Goal: Task Accomplishment & Management: Understand process/instructions

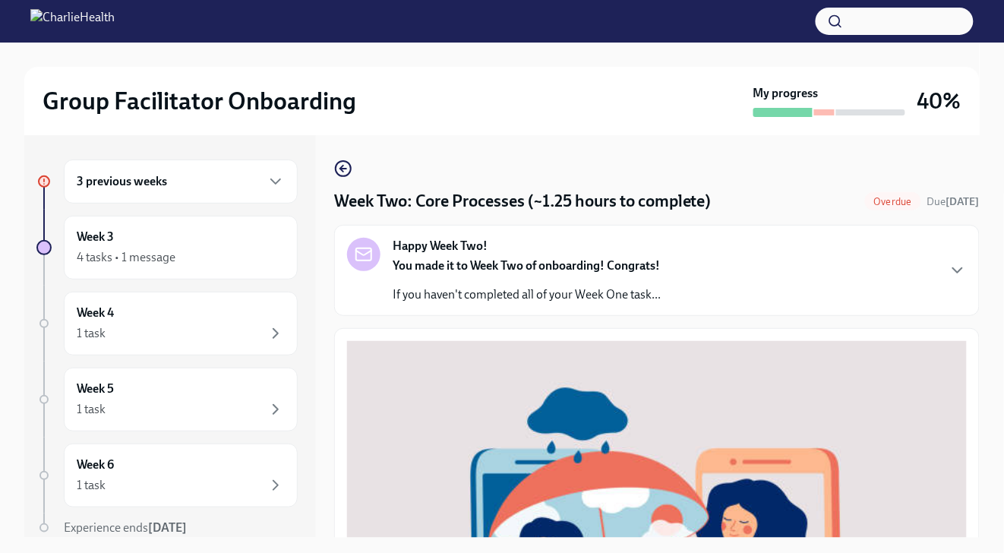
scroll to position [517, 0]
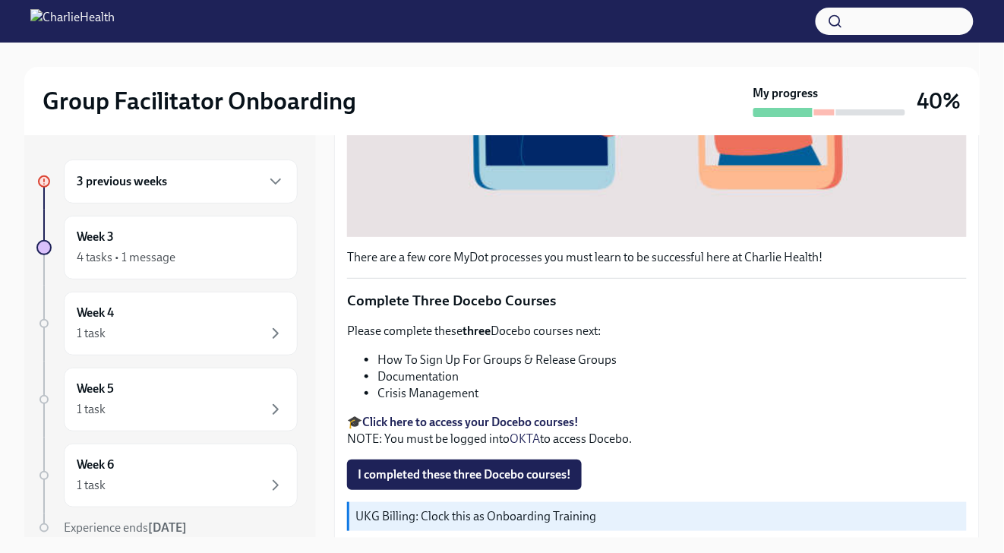
click at [524, 475] on button "I completed these three Docebo courses!" at bounding box center [464, 474] width 235 height 30
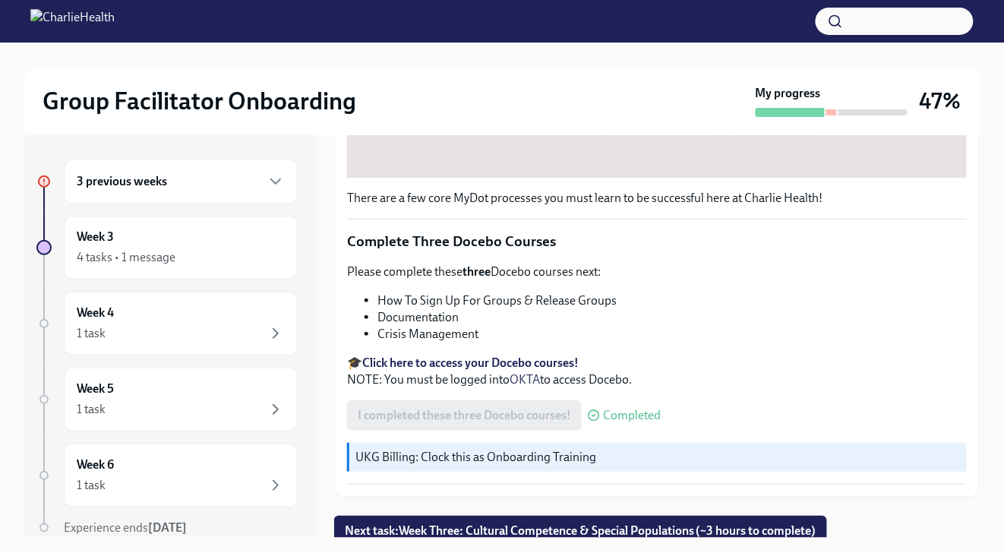
scroll to position [577, 0]
click at [277, 175] on div "3 previous weeks" at bounding box center [181, 181] width 234 height 44
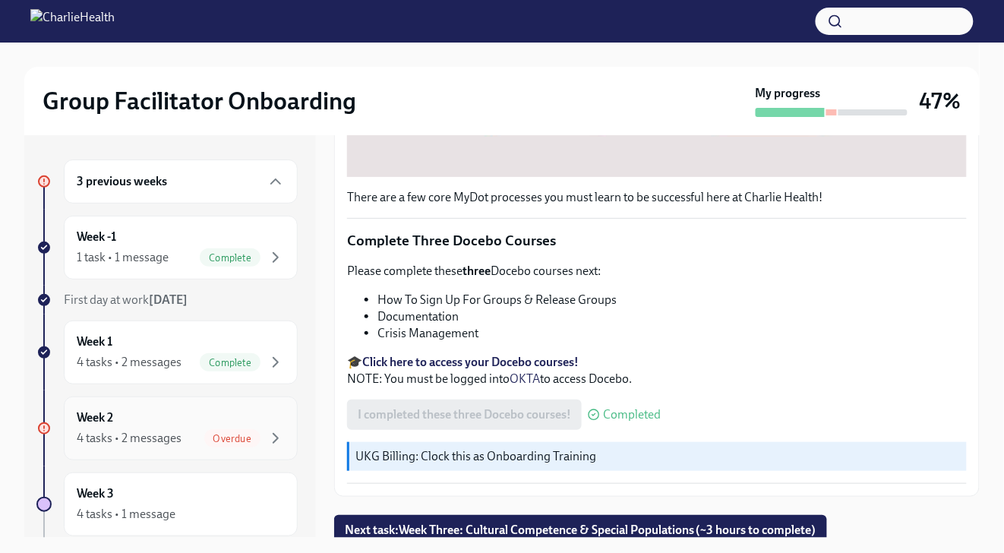
click at [243, 436] on span "Overdue" at bounding box center [232, 438] width 56 height 11
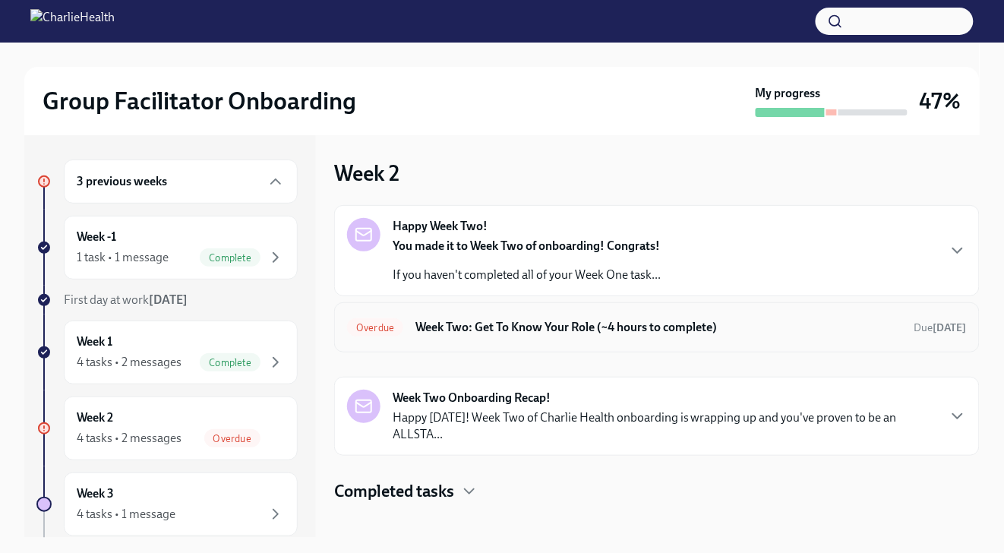
click at [577, 337] on div "Overdue Week Two: Get To Know Your Role (~4 hours to complete) Due [DATE]" at bounding box center [657, 327] width 620 height 24
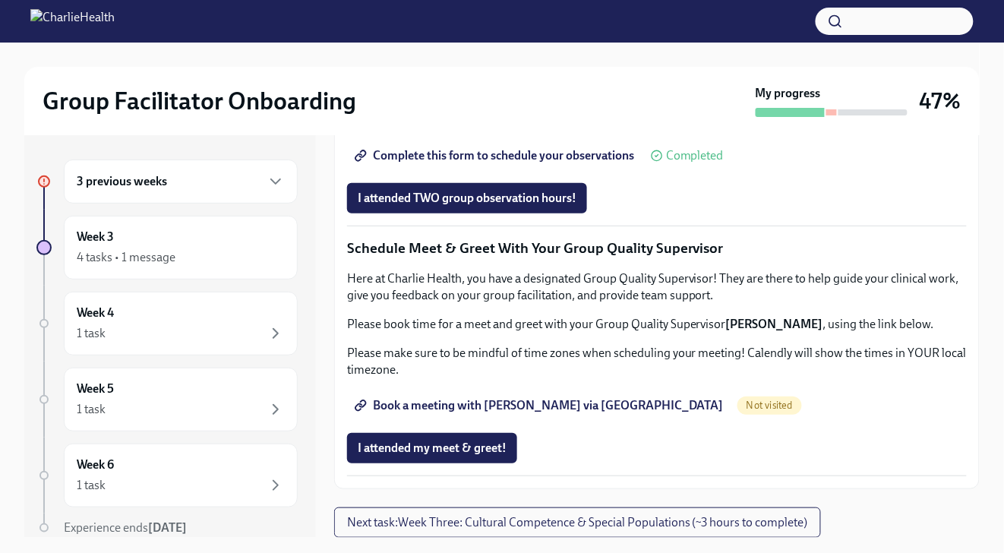
scroll to position [1454, 0]
click at [484, 413] on span "Book a meeting with [PERSON_NAME] via [GEOGRAPHIC_DATA]" at bounding box center [541, 405] width 366 height 15
click at [459, 446] on span "I attended my meet & greet!" at bounding box center [432, 447] width 149 height 15
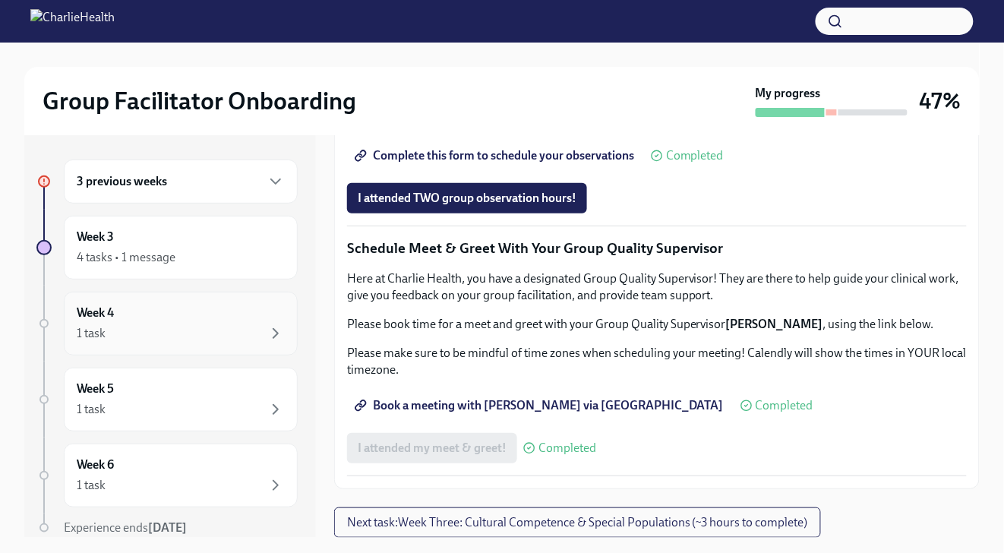
click at [208, 336] on div "1 task" at bounding box center [181, 333] width 208 height 18
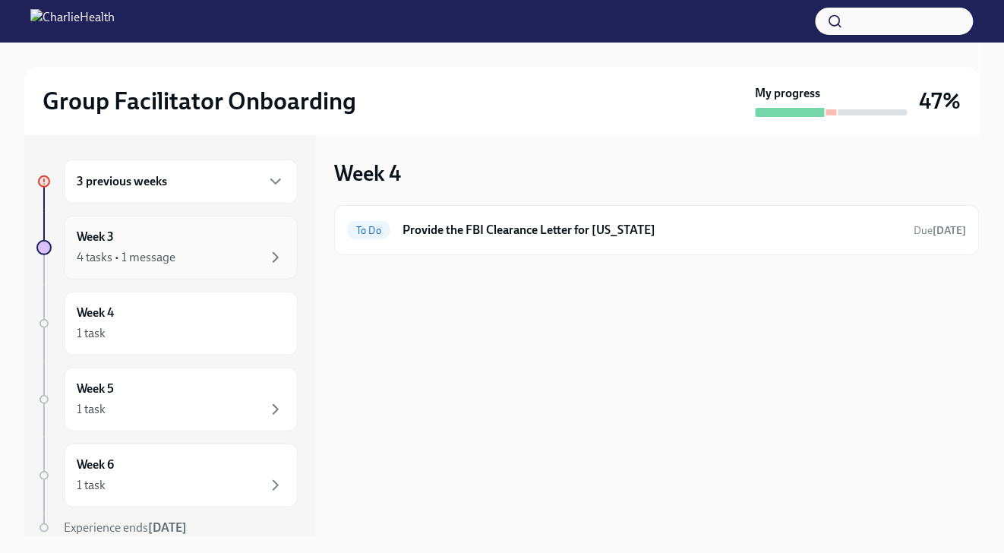
click at [225, 249] on div "4 tasks • 1 message" at bounding box center [181, 257] width 208 height 18
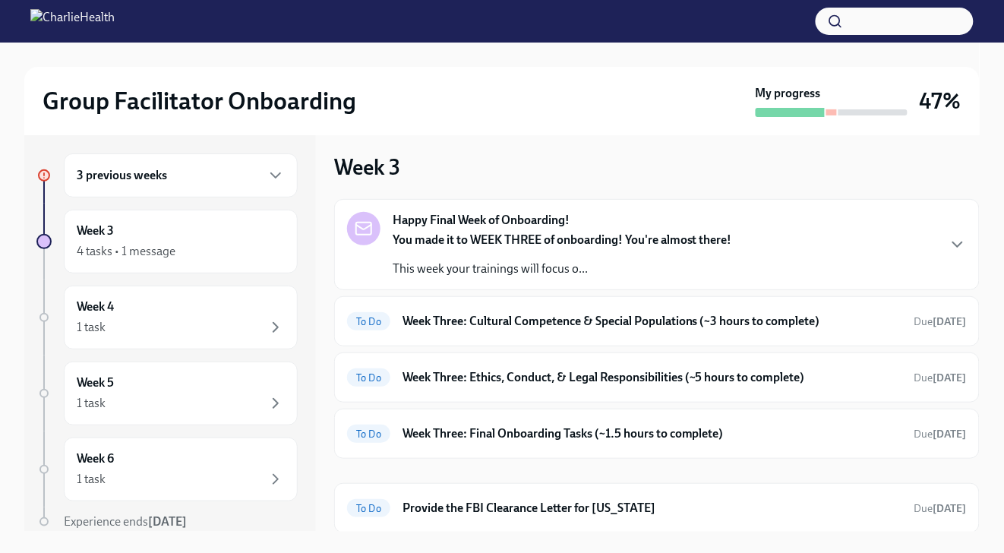
scroll to position [8, 0]
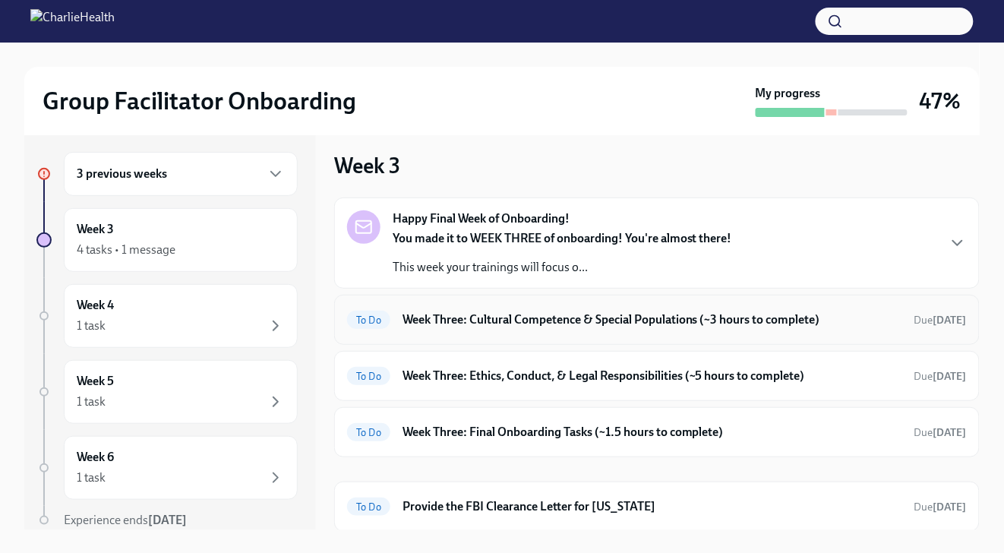
click at [526, 328] on div "To Do Week Three: Cultural Competence & Special Populations (~3 hours to comple…" at bounding box center [657, 320] width 620 height 24
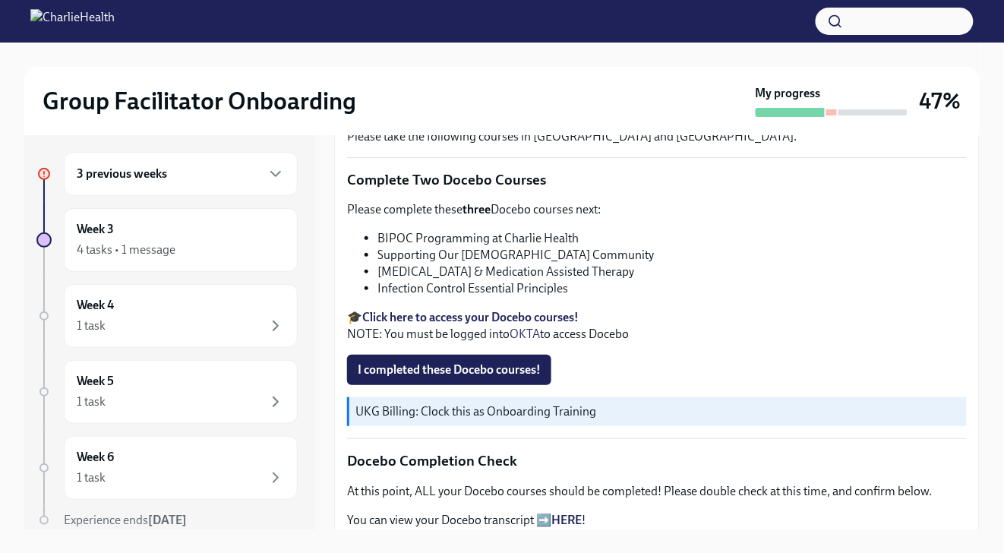
scroll to position [511, 0]
click at [510, 362] on span "I completed these Docebo courses!" at bounding box center [449, 369] width 183 height 15
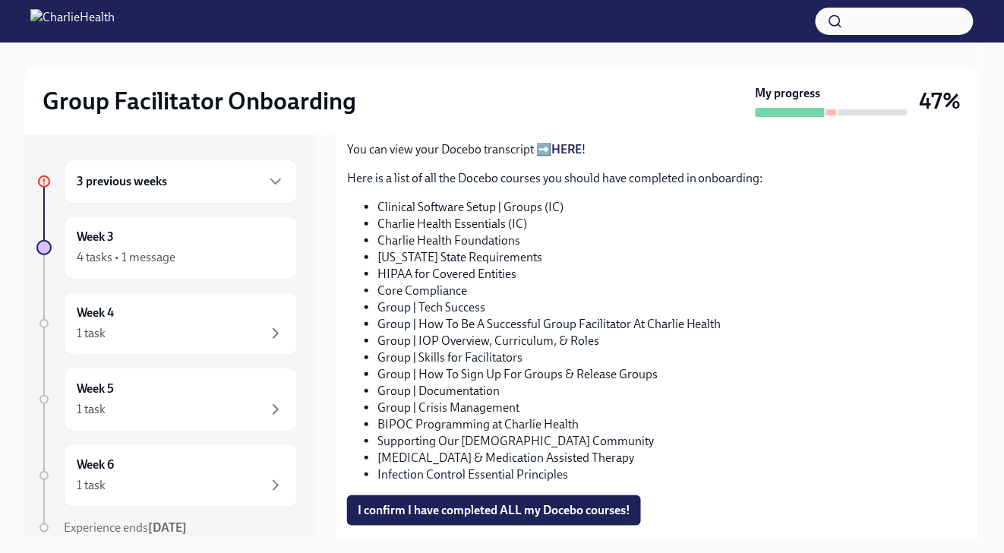
scroll to position [911, 0]
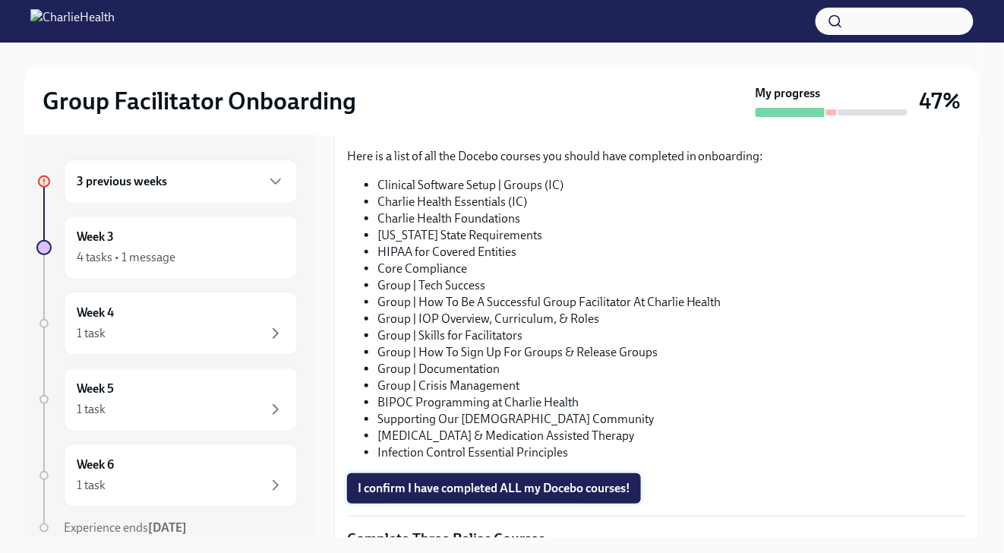
click at [509, 485] on span "I confirm I have completed ALL my Docebo courses!" at bounding box center [494, 488] width 273 height 15
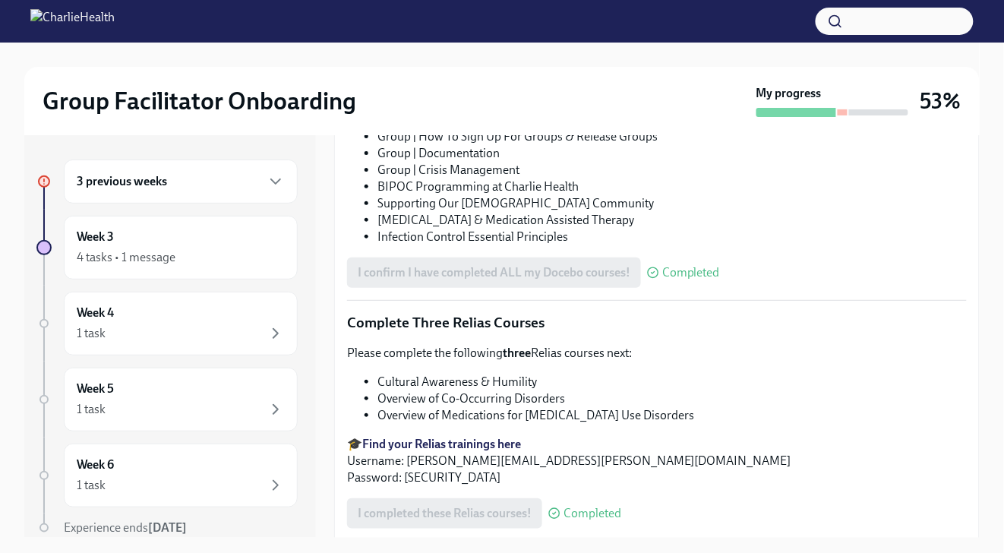
scroll to position [1229, 0]
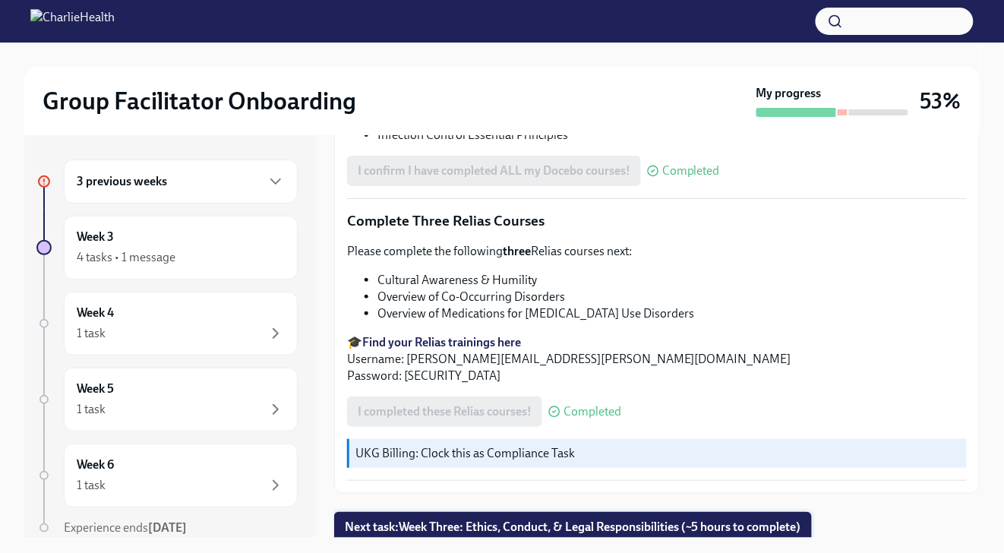
click at [576, 519] on span "Next task : Week Three: Ethics, Conduct, & Legal Responsibilities (~5 hours to …" at bounding box center [573, 526] width 456 height 15
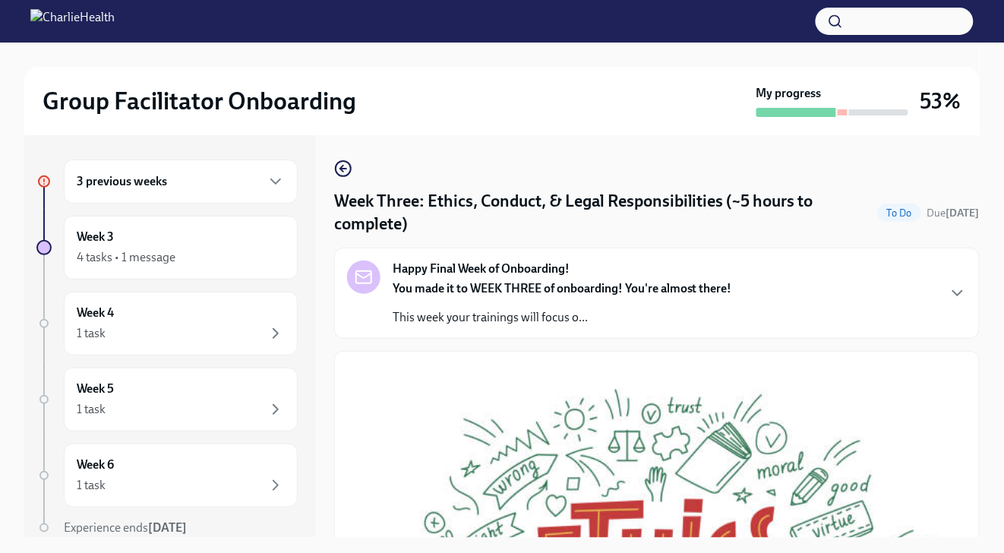
click at [583, 312] on p "This week your trainings will focus o..." at bounding box center [562, 317] width 339 height 17
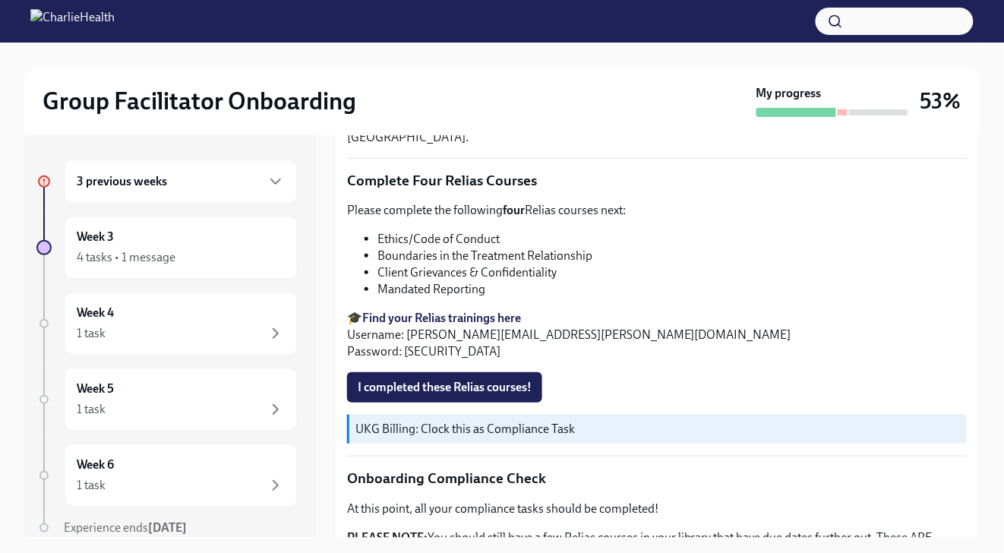
scroll to position [1179, 0]
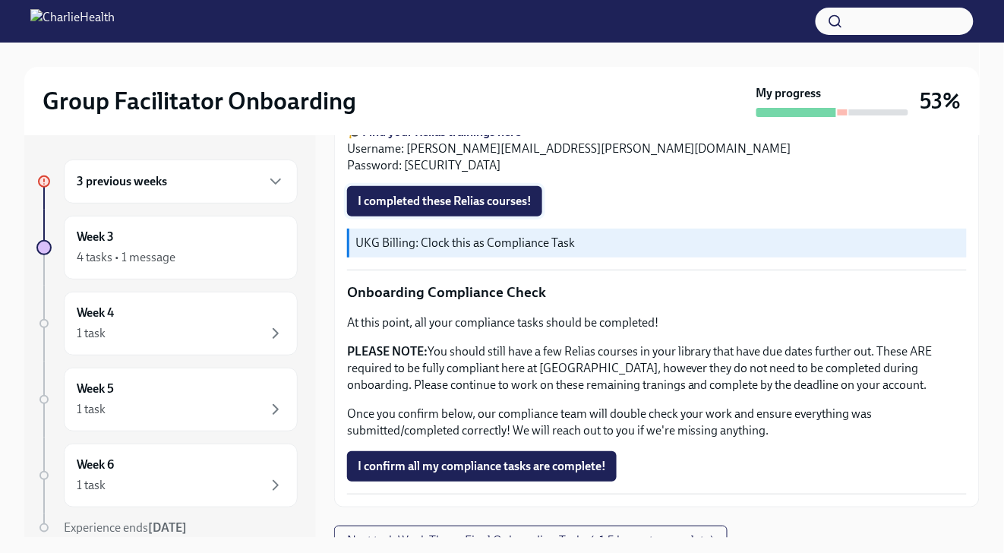
click at [428, 209] on span "I completed these Relias courses!" at bounding box center [445, 201] width 174 height 15
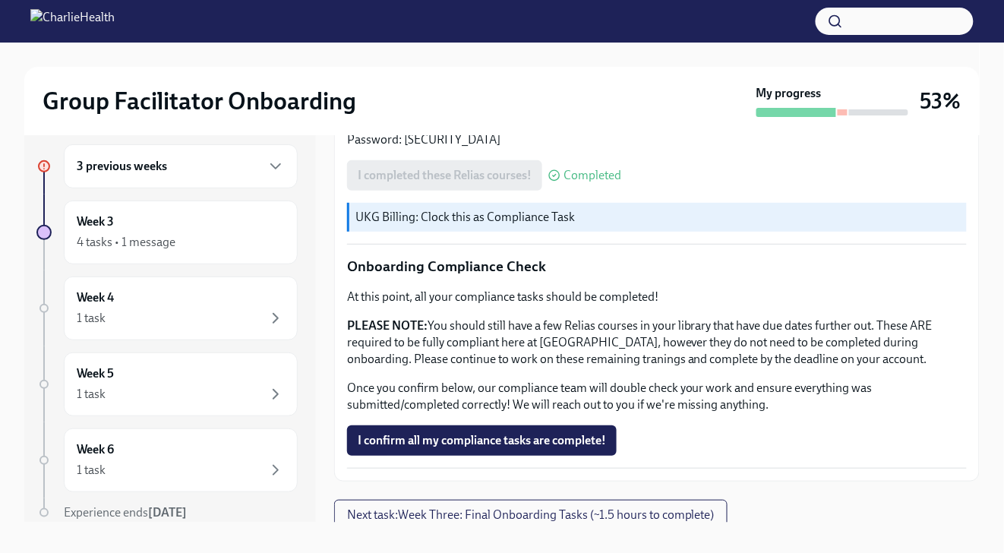
scroll to position [27, 0]
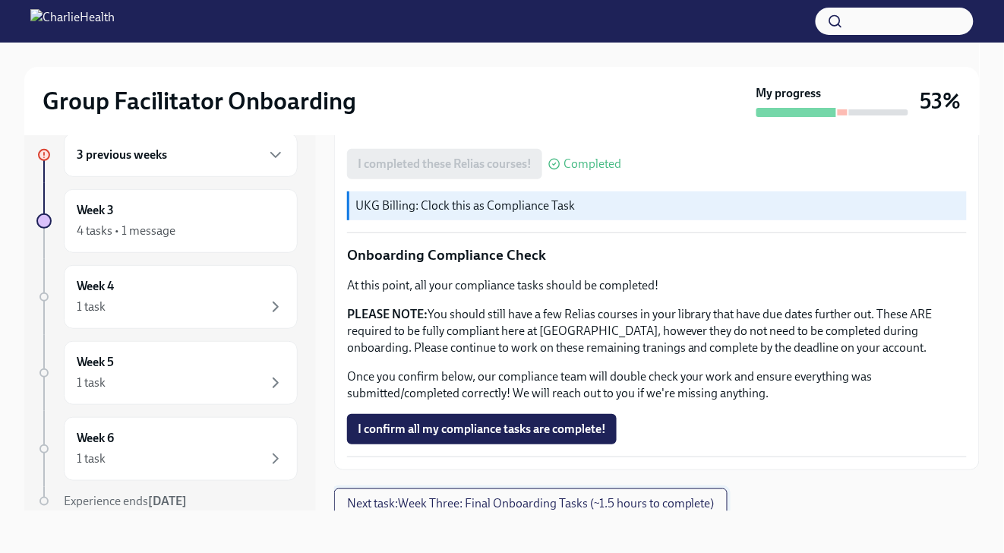
click at [521, 497] on span "Next task : Week Three: Final Onboarding Tasks (~1.5 hours to complete)" at bounding box center [531, 503] width 368 height 15
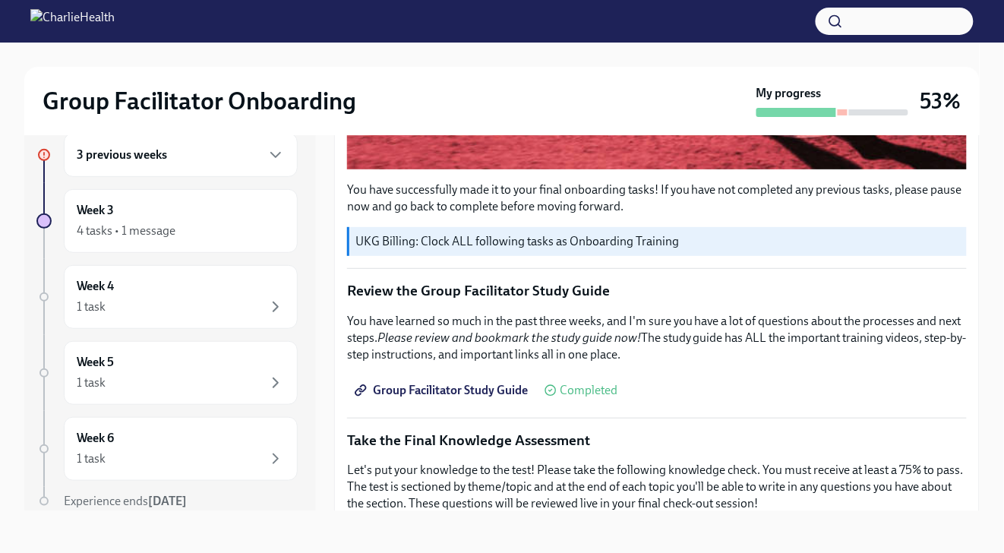
scroll to position [557, 0]
click at [509, 388] on span "Group Facilitator Study Guide" at bounding box center [443, 391] width 170 height 15
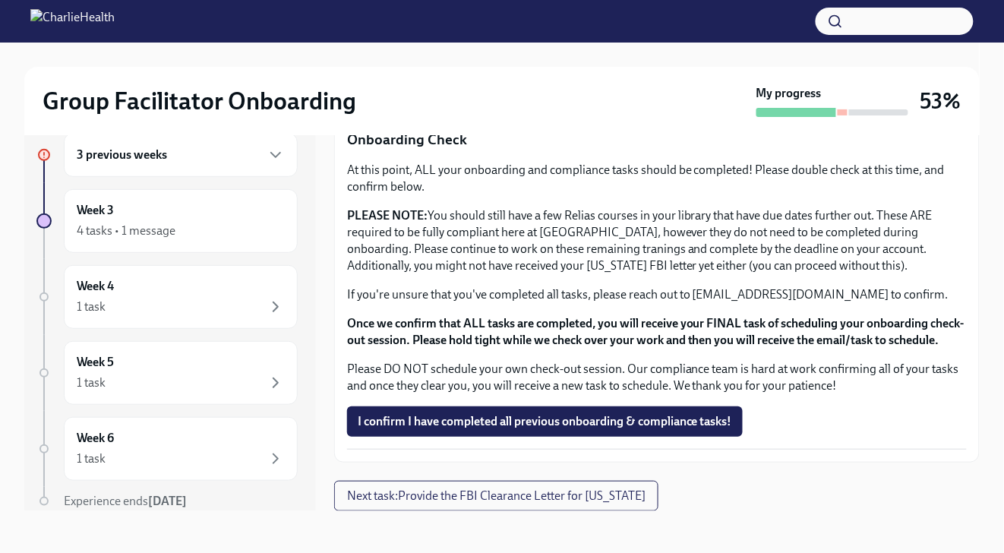
scroll to position [819, 0]
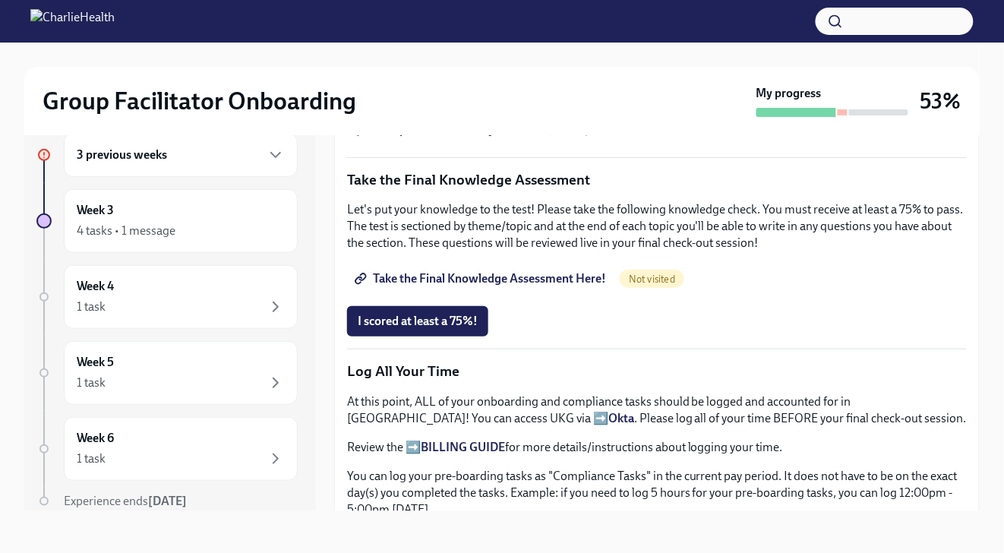
click at [504, 275] on span "Take the Final Knowledge Assessment Here!" at bounding box center [482, 278] width 248 height 15
